Goal: Information Seeking & Learning: Find specific fact

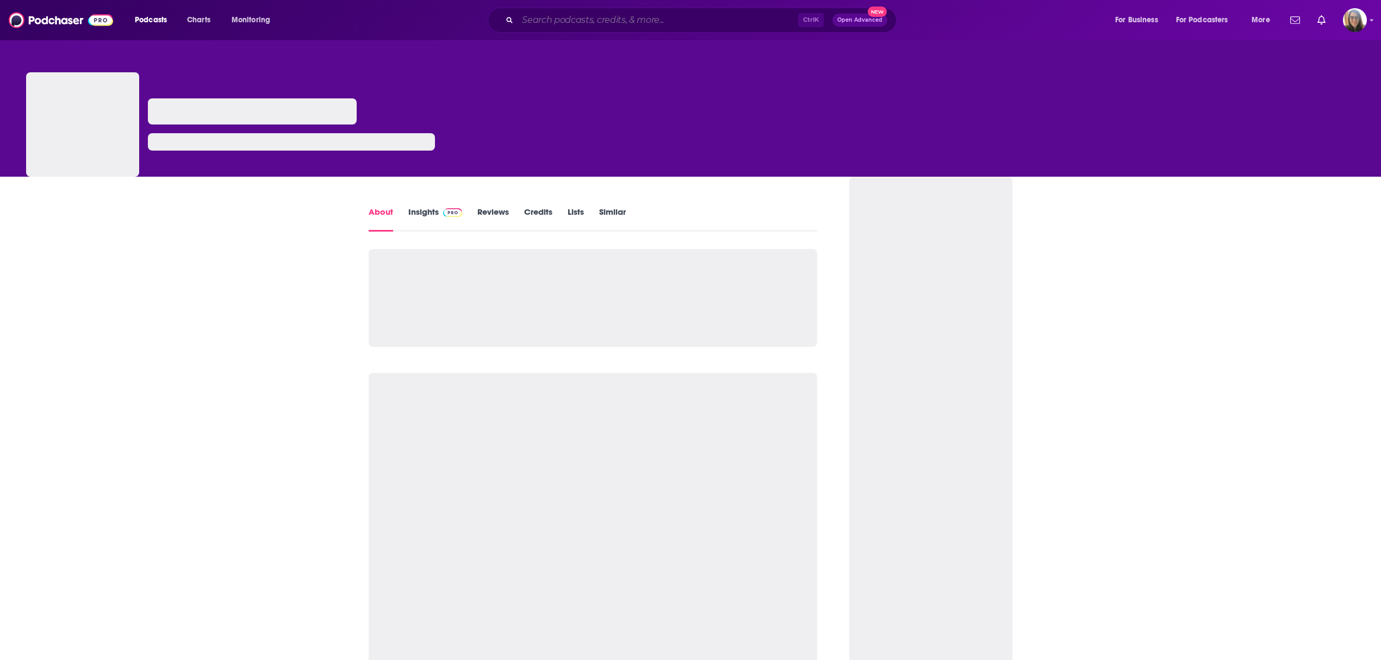
click at [549, 16] on input "Search podcasts, credits, & more..." at bounding box center [658, 19] width 281 height 17
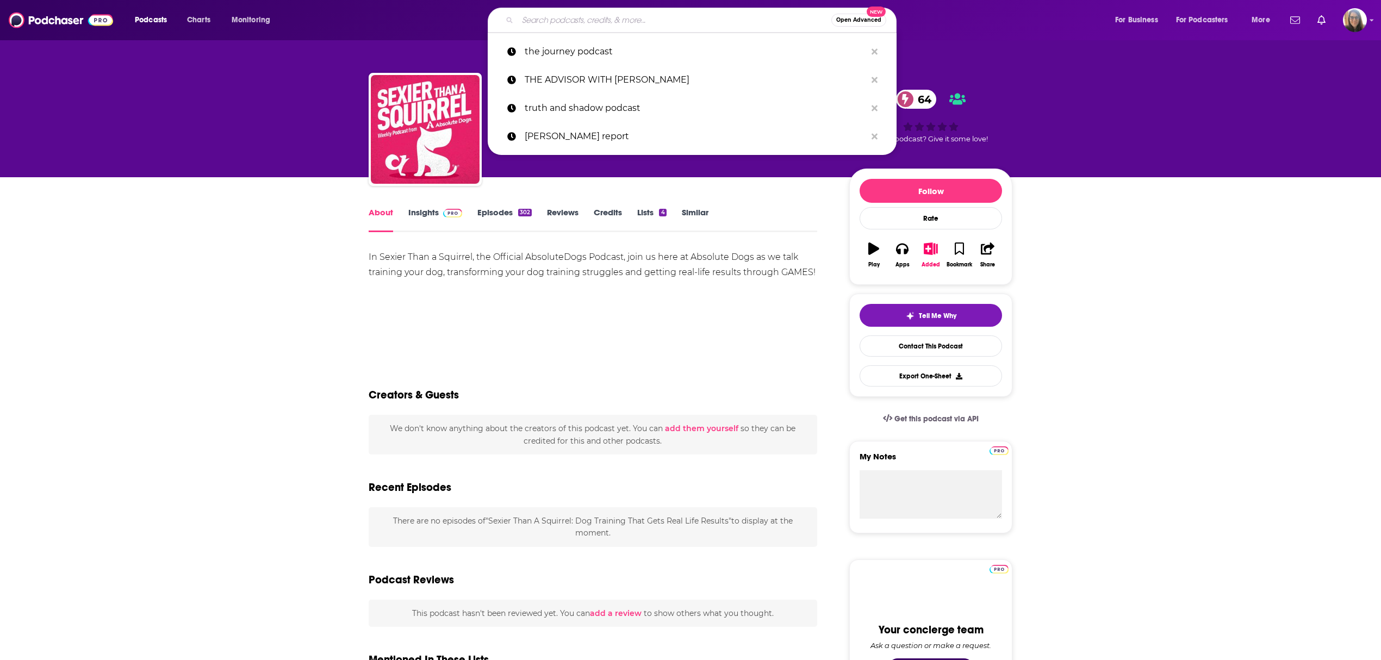
paste input "El Manoloide"
type input "El Manoloide"
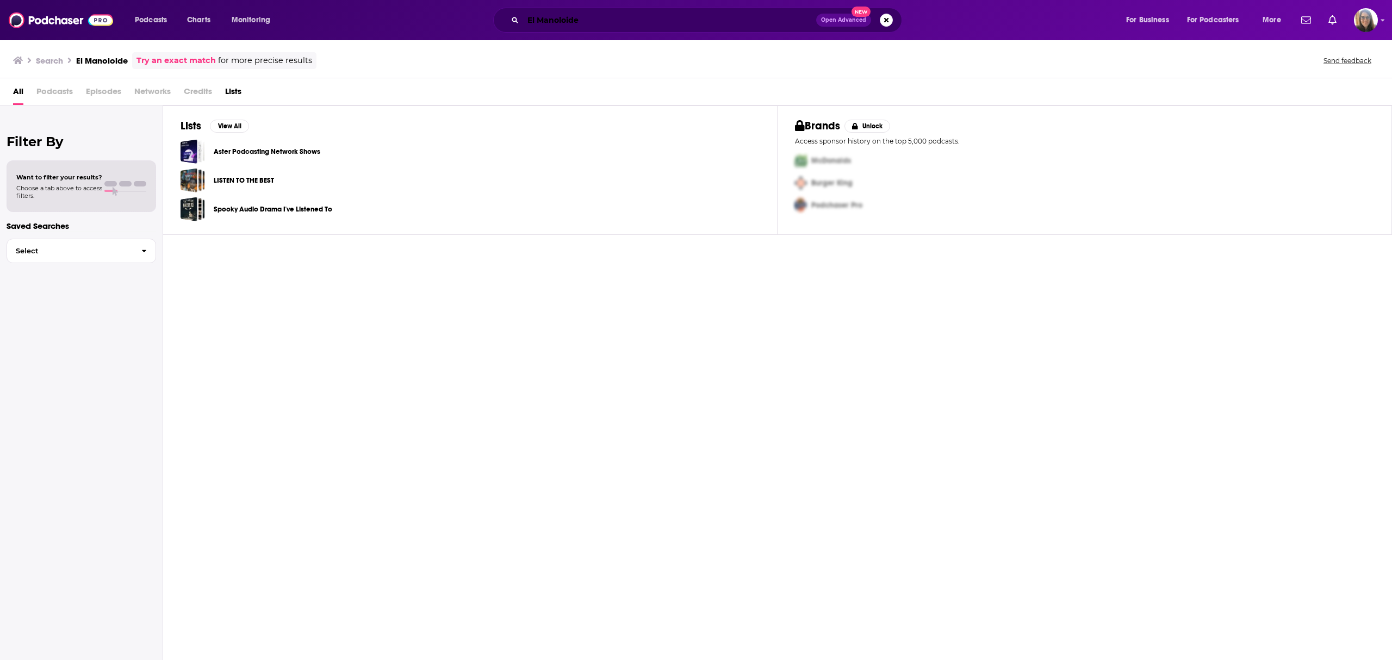
click at [526, 22] on input "El Manoloide" at bounding box center [669, 19] width 293 height 17
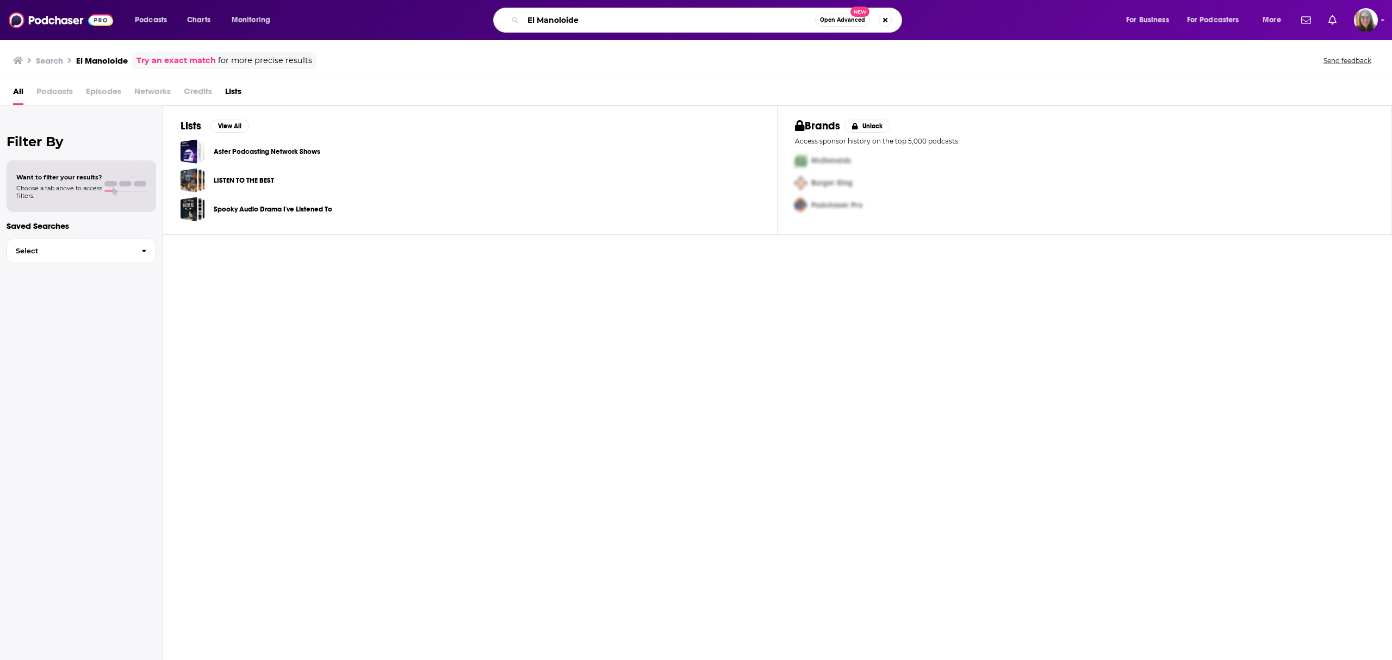
drag, startPoint x: 538, startPoint y: 17, endPoint x: 498, endPoint y: 16, distance: 39.7
click at [498, 16] on div "El Manoloide Open Advanced New" at bounding box center [697, 20] width 409 height 25
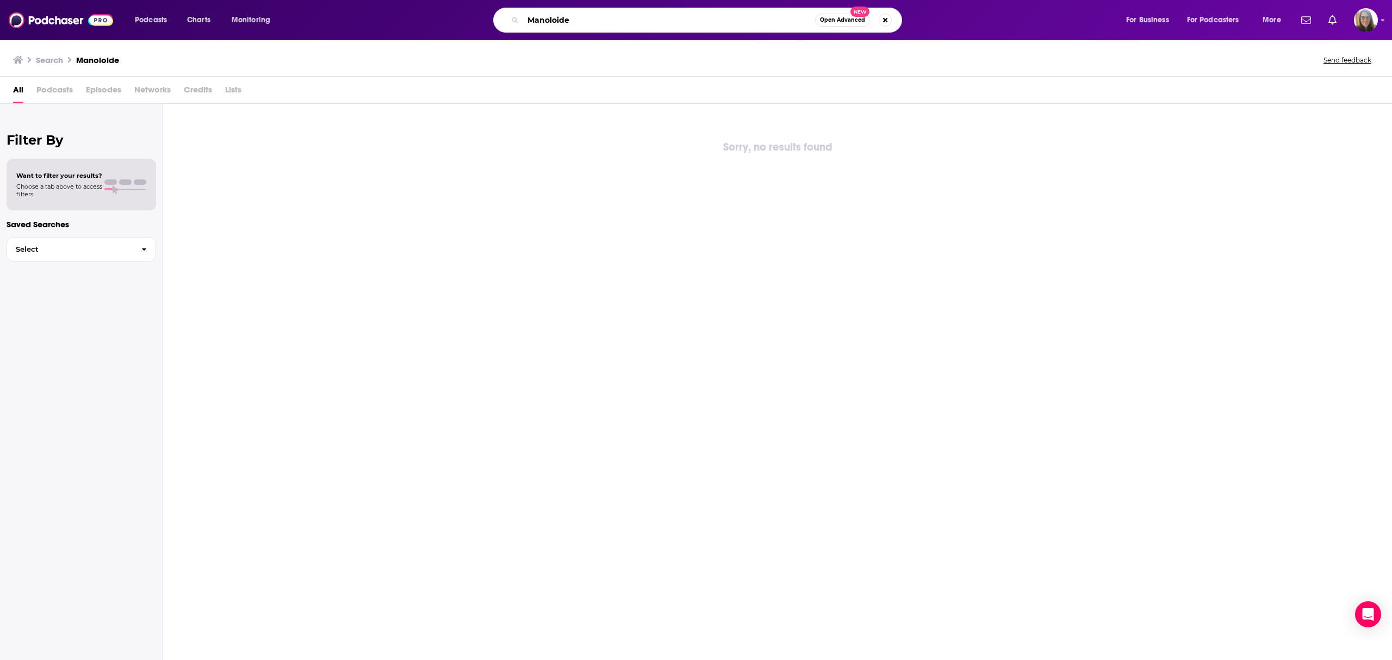
click at [529, 21] on input "Manoloide" at bounding box center [669, 19] width 292 height 17
type input "El podcast de el Manoloide"
